Goal: Transaction & Acquisition: Purchase product/service

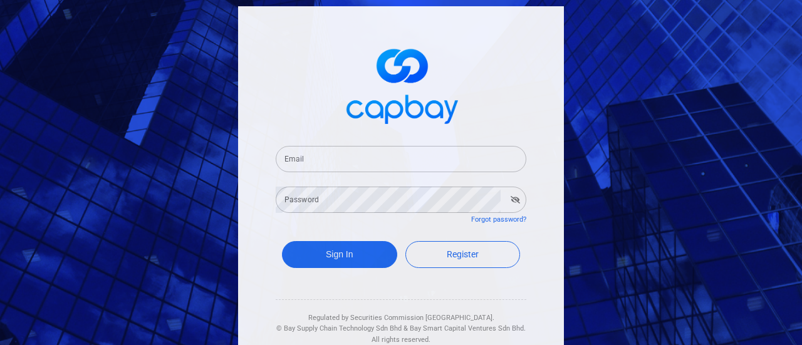
click at [391, 154] on input "Email" at bounding box center [401, 159] width 251 height 26
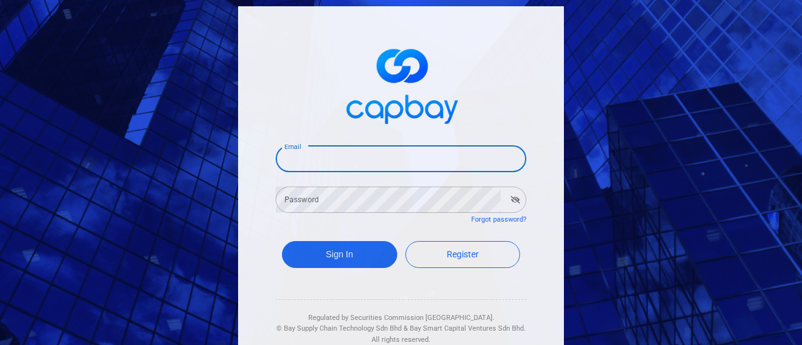
type input "[EMAIL_ADDRESS][DOMAIN_NAME]"
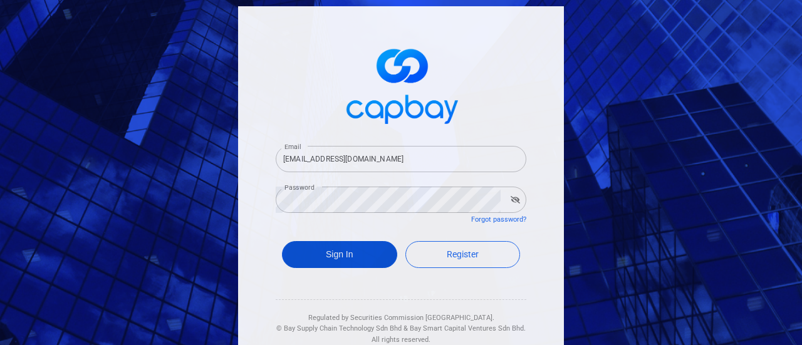
click at [336, 256] on button "Sign In" at bounding box center [339, 254] width 115 height 27
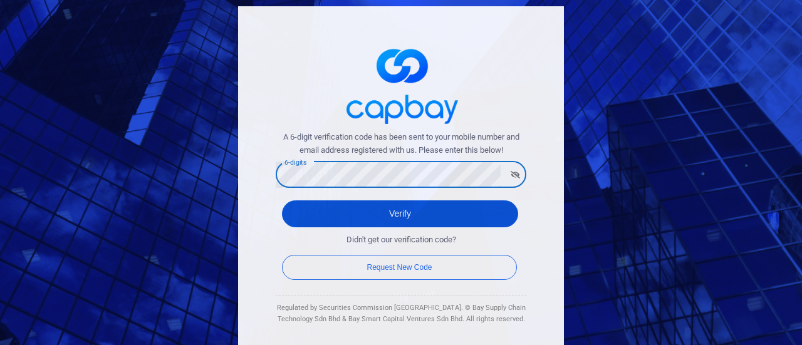
click at [342, 217] on button "Verify" at bounding box center [400, 213] width 236 height 27
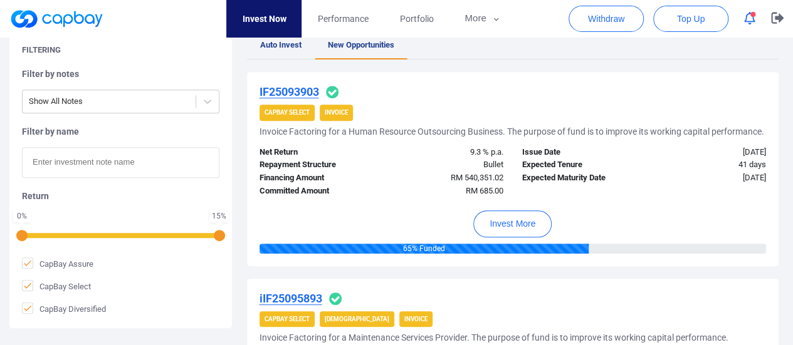
scroll to position [251, 0]
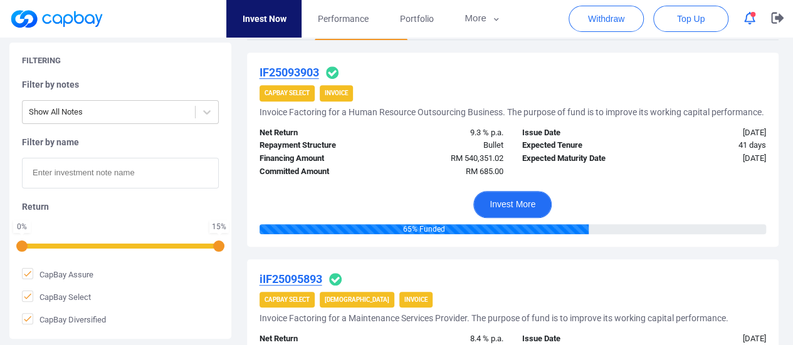
click at [508, 213] on button "Invest More" at bounding box center [512, 204] width 78 height 27
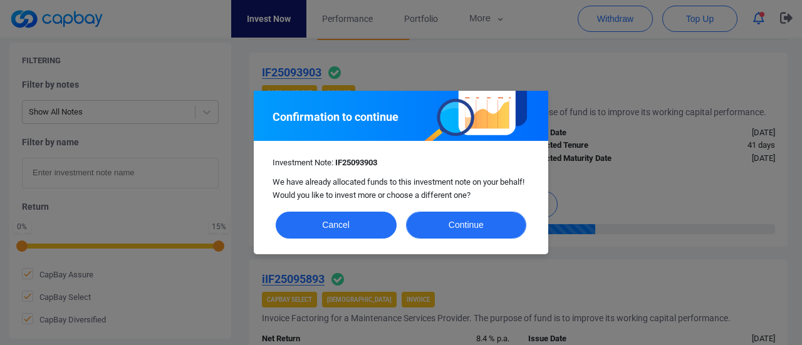
click at [469, 225] on button "Continue" at bounding box center [466, 225] width 121 height 27
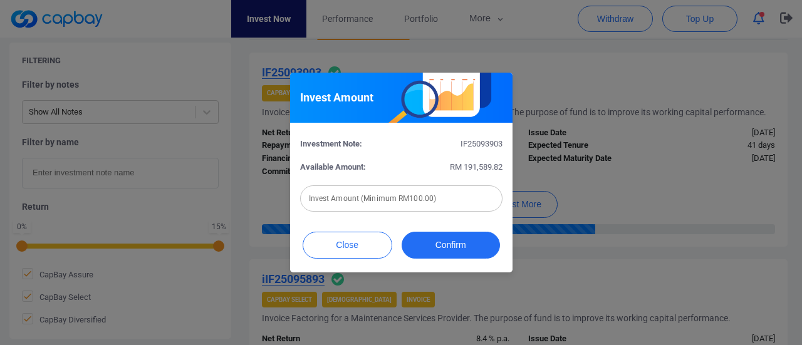
click at [425, 199] on input "text" at bounding box center [401, 198] width 202 height 26
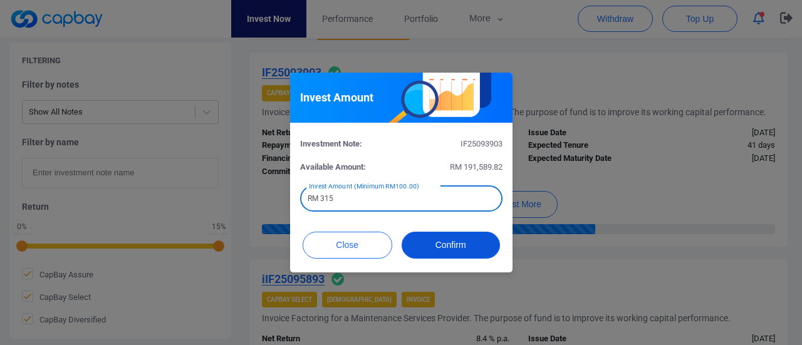
type input "RM 315"
click at [479, 249] on button "Confirm" at bounding box center [451, 245] width 98 height 27
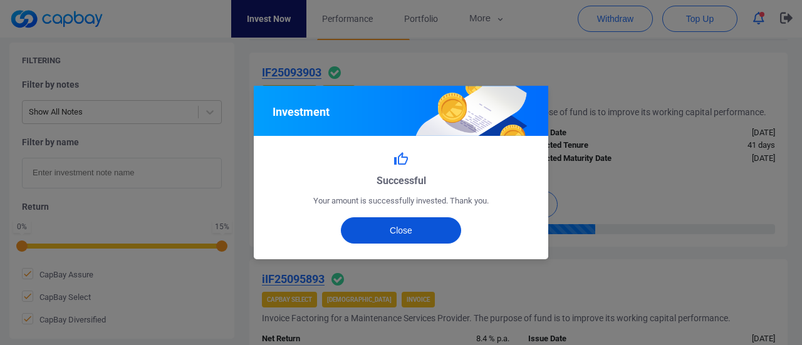
click at [420, 222] on button "Close" at bounding box center [401, 230] width 121 height 26
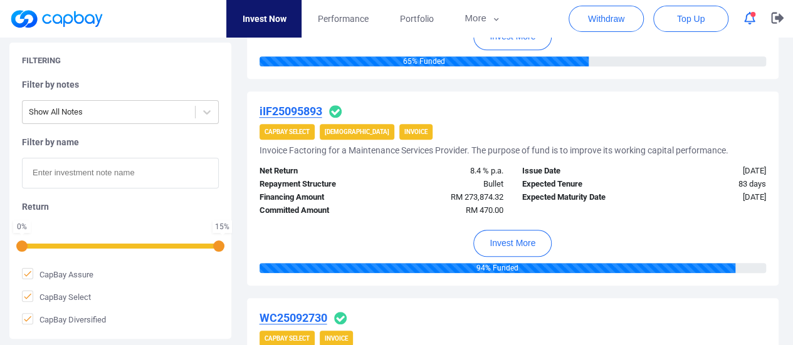
scroll to position [439, 0]
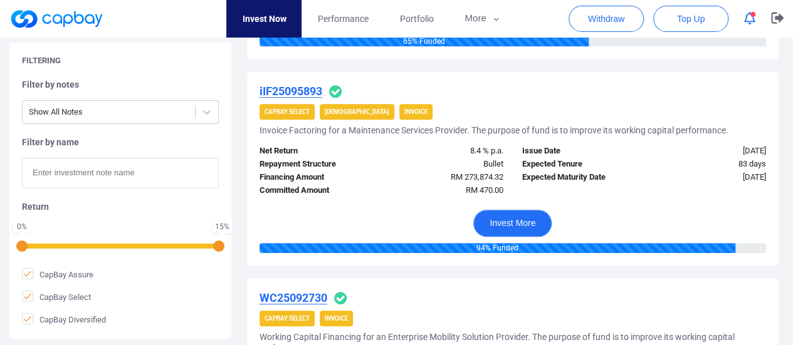
click at [521, 231] on button "Invest More" at bounding box center [512, 223] width 78 height 27
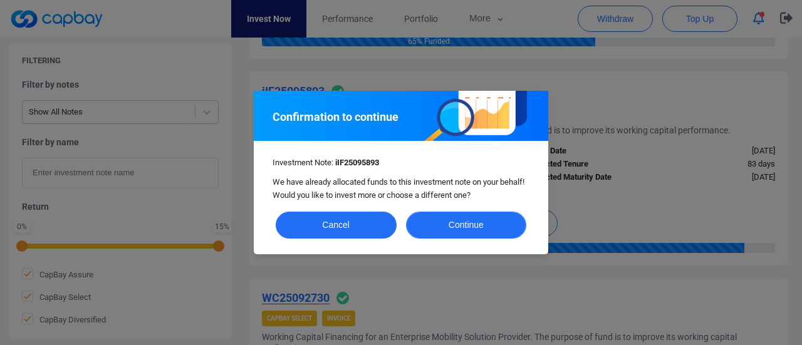
click at [492, 217] on button "Continue" at bounding box center [466, 225] width 121 height 27
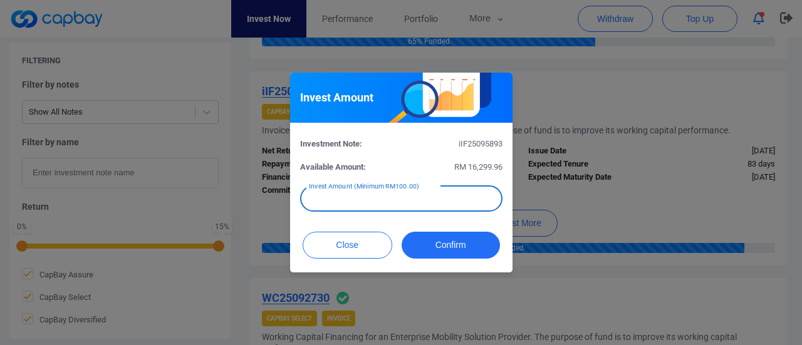
click at [378, 199] on input "text" at bounding box center [401, 198] width 202 height 26
type input "RM 530"
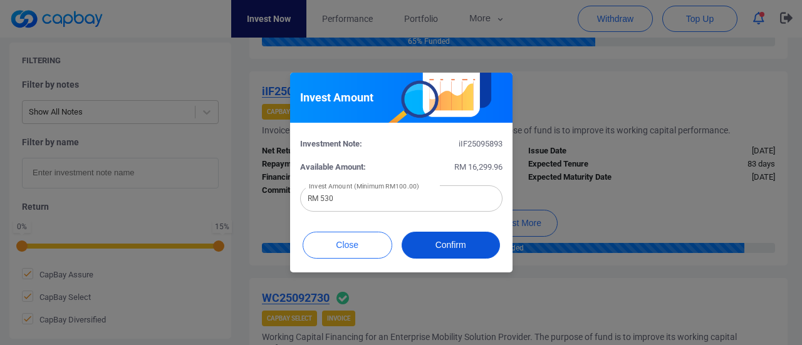
click at [468, 251] on button "Confirm" at bounding box center [451, 245] width 98 height 27
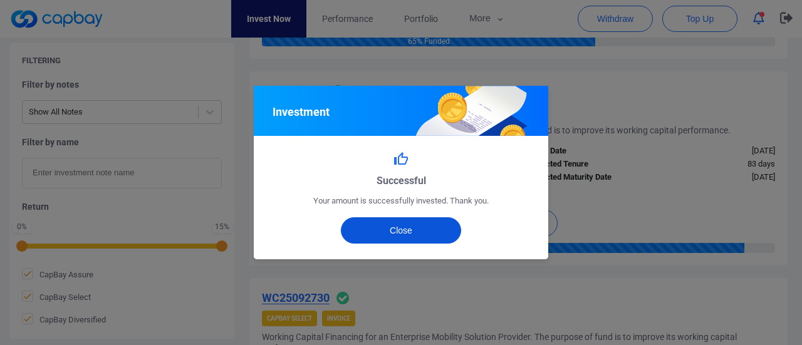
drag, startPoint x: 410, startPoint y: 235, endPoint x: 508, endPoint y: 260, distance: 100.9
click at [411, 235] on button "Close" at bounding box center [401, 230] width 121 height 26
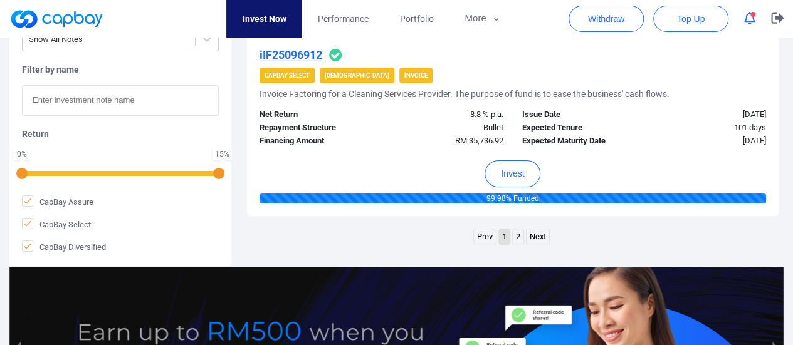
scroll to position [2067, 0]
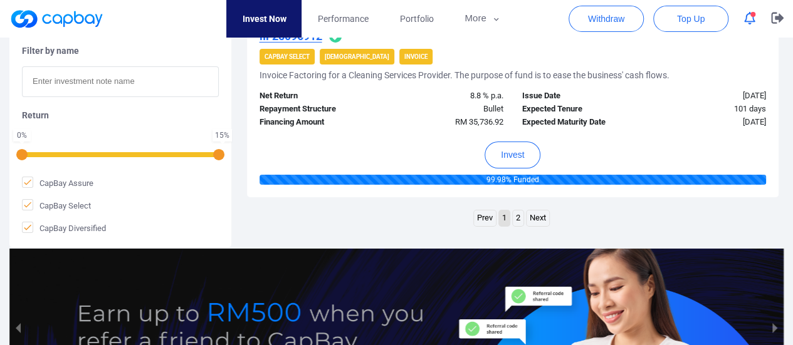
click at [517, 226] on link "2" at bounding box center [517, 219] width 11 height 16
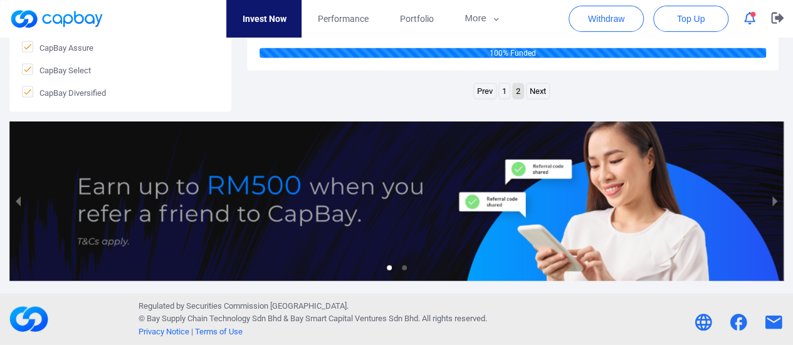
scroll to position [1348, 0]
click at [502, 92] on link "1" at bounding box center [504, 92] width 11 height 16
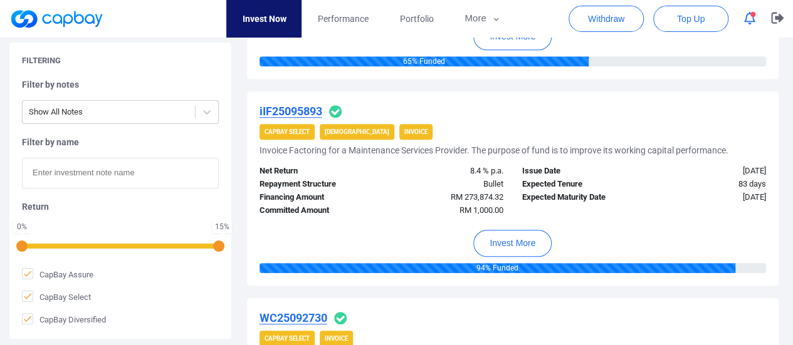
scroll to position [439, 0]
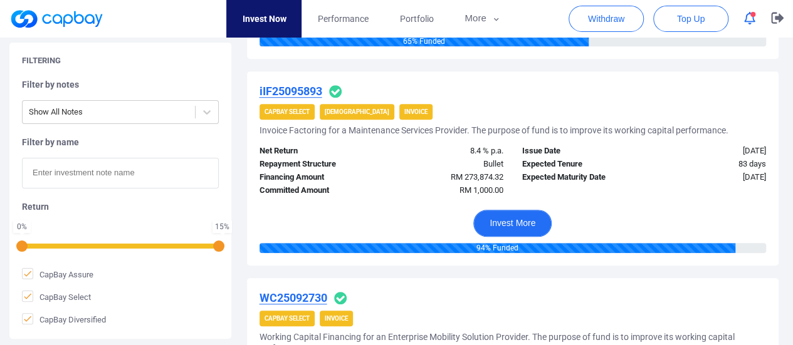
click at [526, 226] on button "Invest More" at bounding box center [512, 223] width 78 height 27
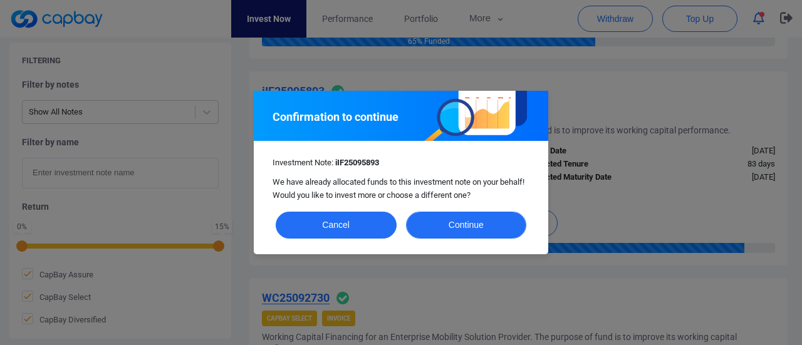
click at [464, 225] on button "Continue" at bounding box center [466, 225] width 121 height 27
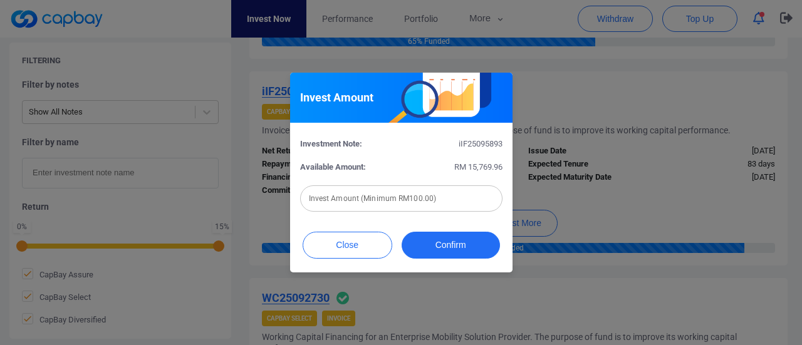
click at [453, 197] on input "text" at bounding box center [401, 198] width 202 height 26
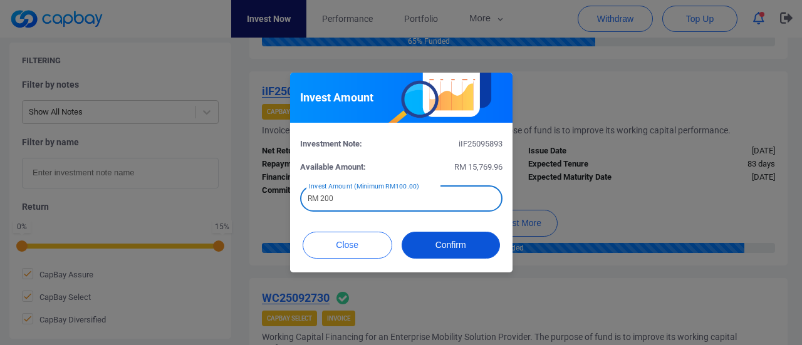
type input "RM 200"
click at [447, 252] on button "Confirm" at bounding box center [451, 245] width 98 height 27
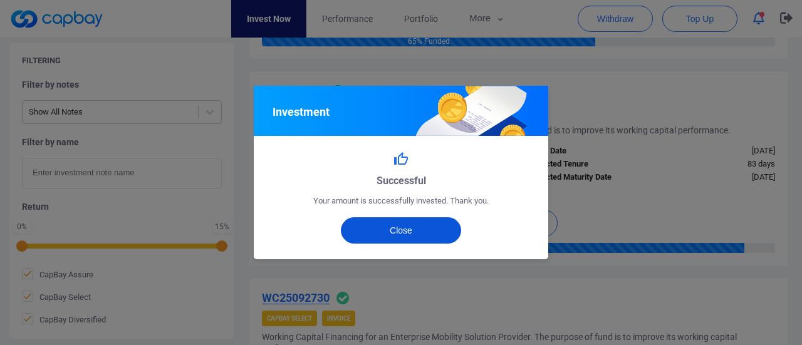
click at [448, 226] on button "Close" at bounding box center [401, 230] width 121 height 26
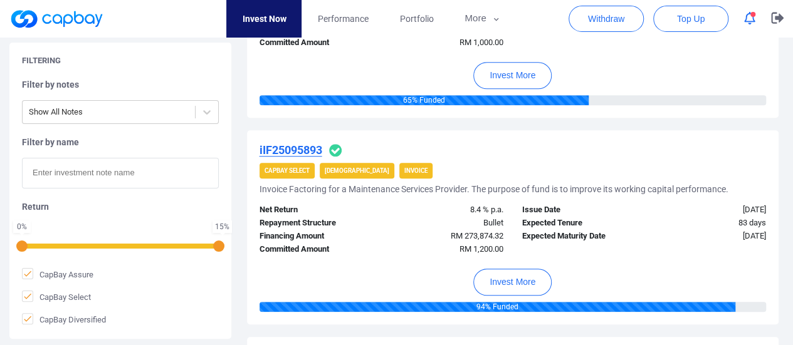
scroll to position [313, 0]
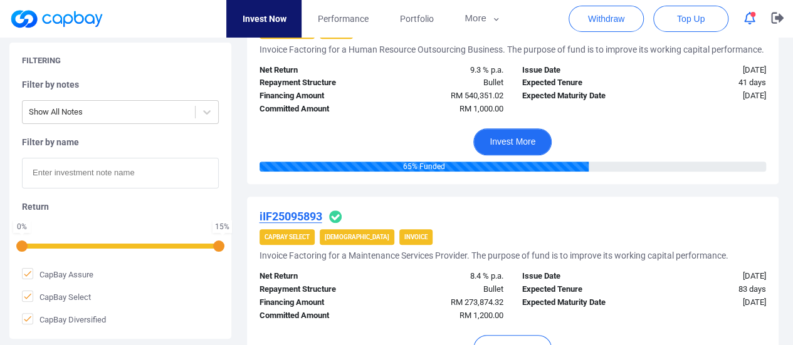
click at [526, 148] on button "Invest More" at bounding box center [512, 141] width 78 height 27
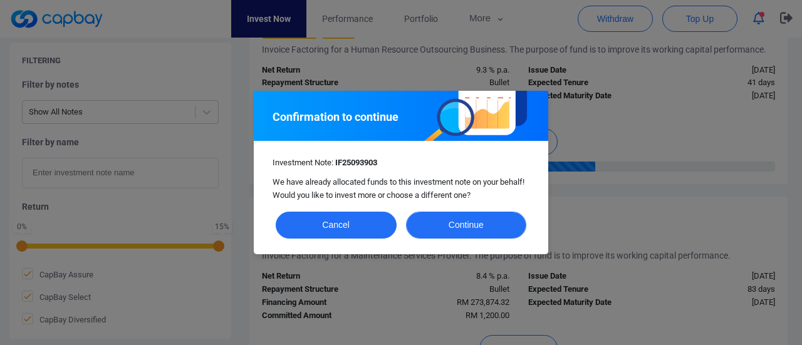
click at [480, 221] on button "Continue" at bounding box center [466, 225] width 121 height 27
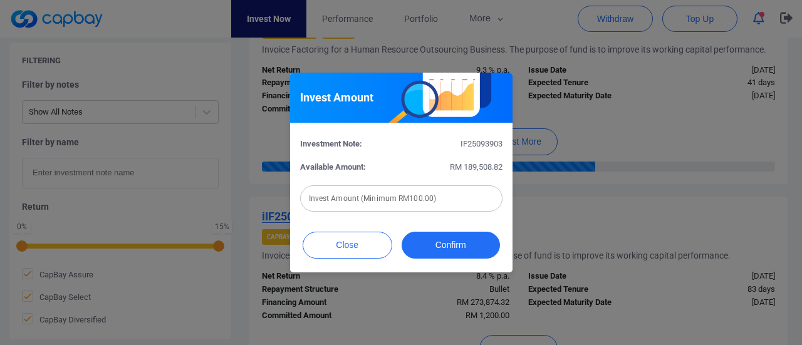
click at [456, 198] on input "text" at bounding box center [401, 198] width 202 height 26
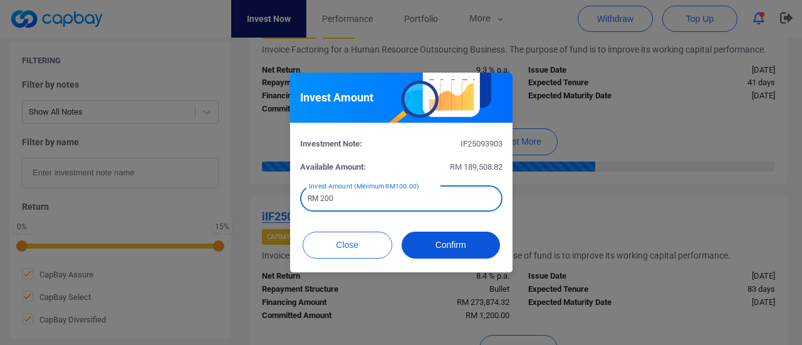
type input "RM 200"
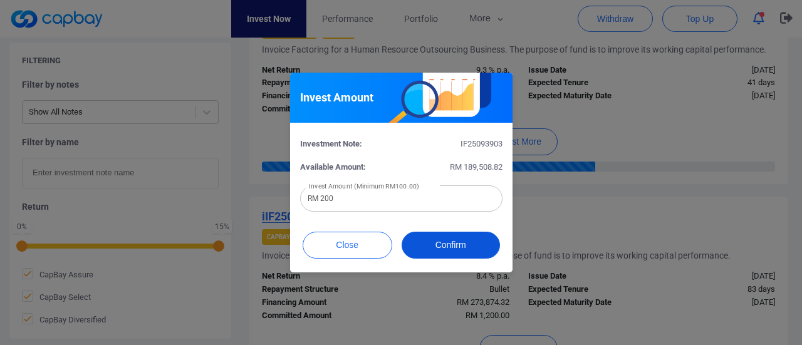
click at [446, 245] on button "Confirm" at bounding box center [451, 245] width 98 height 27
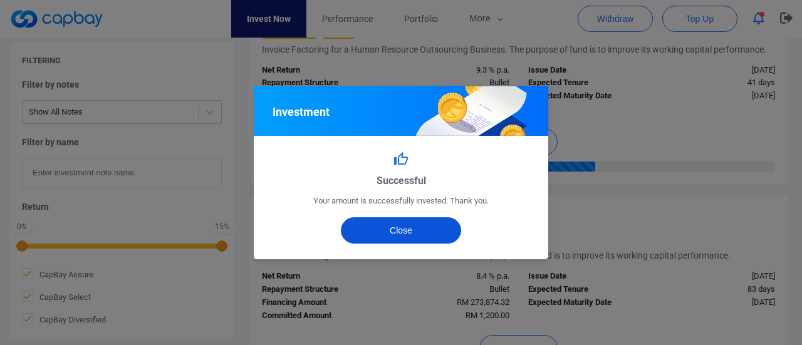
click at [436, 229] on button "Close" at bounding box center [401, 230] width 121 height 26
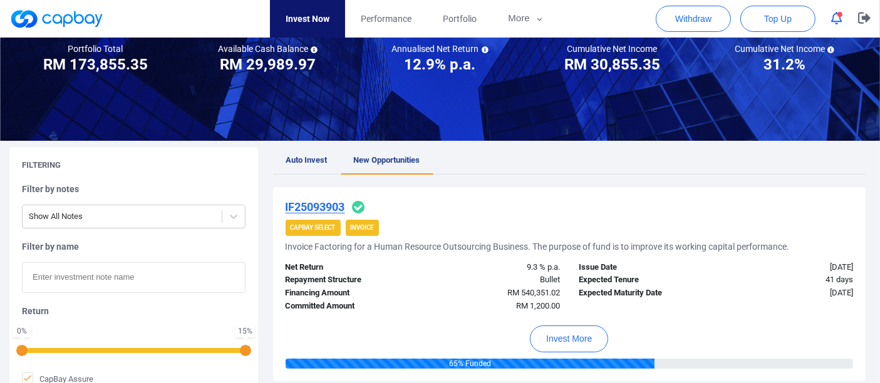
scroll to position [0, 0]
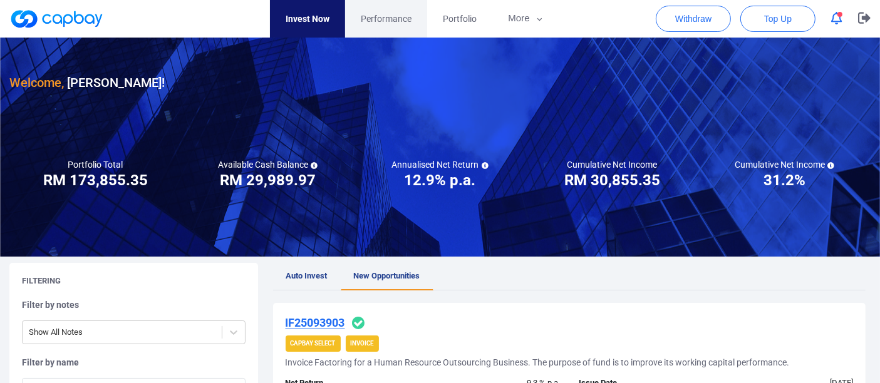
click at [379, 17] on span "Performance" at bounding box center [386, 19] width 51 height 14
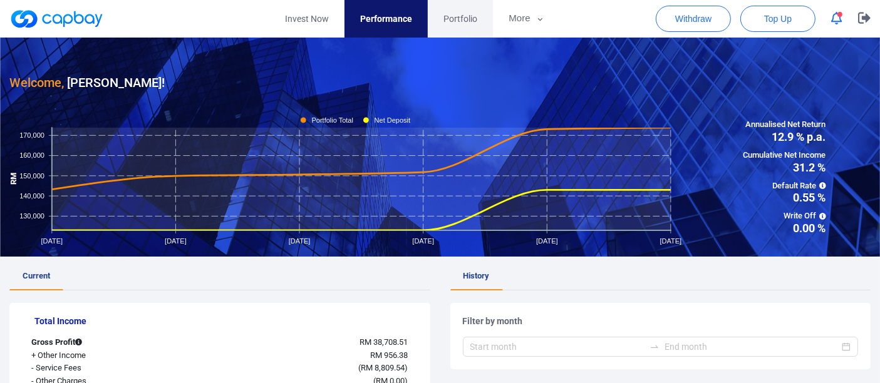
click at [467, 14] on span "Portfolio" at bounding box center [461, 19] width 34 height 14
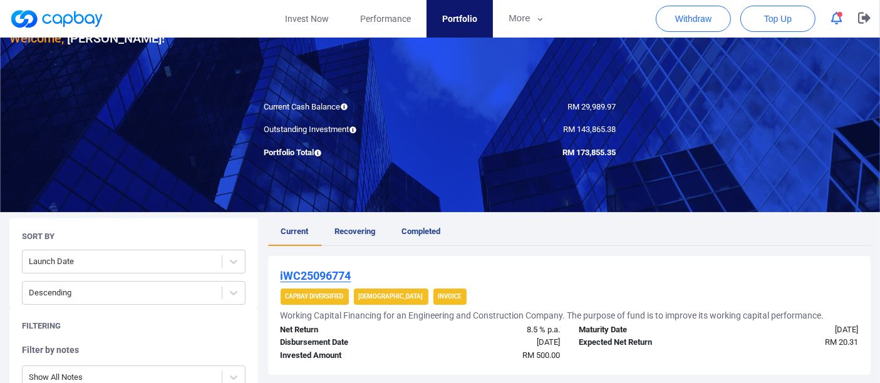
scroll to position [70, 0]
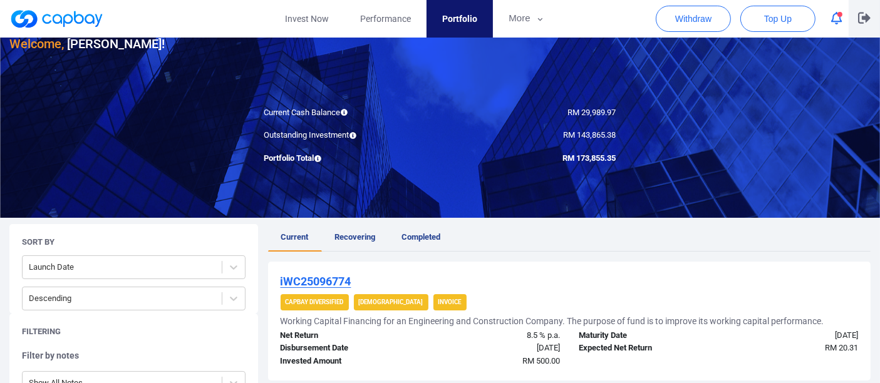
click at [801, 17] on icon "button" at bounding box center [864, 18] width 13 height 11
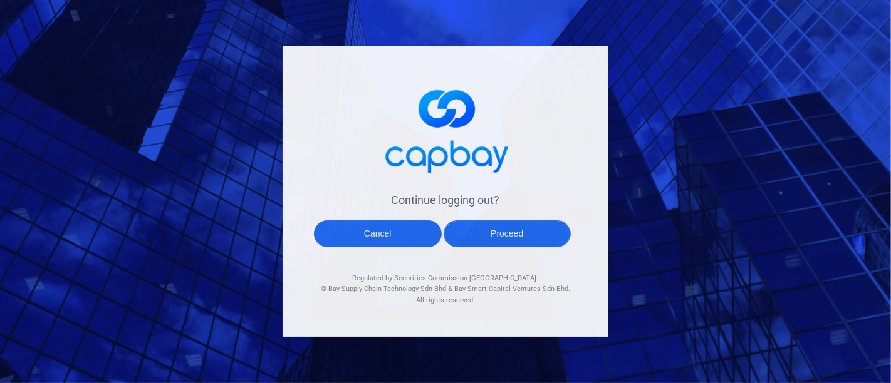
click at [538, 233] on button "Proceed" at bounding box center [508, 234] width 128 height 27
